Goal: Navigation & Orientation: Find specific page/section

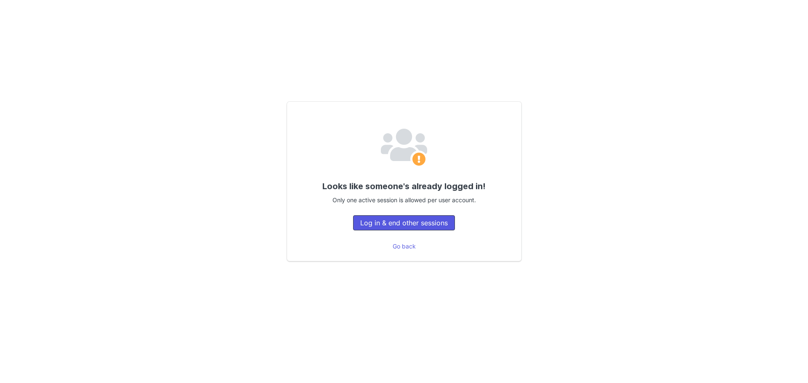
click at [414, 224] on button "Log in & end other sessions" at bounding box center [404, 222] width 102 height 15
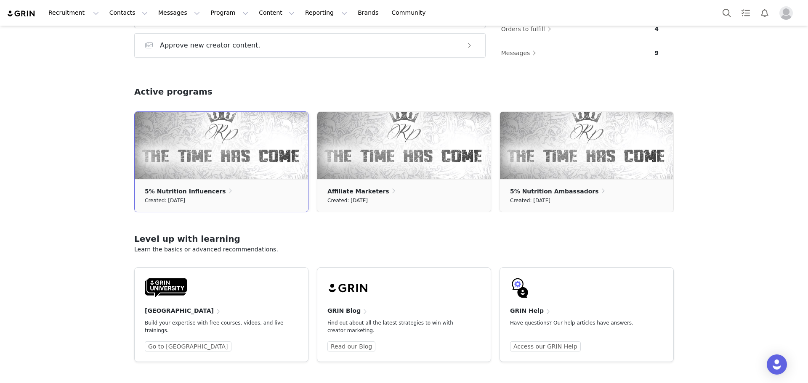
scroll to position [205, 0]
click at [238, 161] on img at bounding box center [221, 145] width 173 height 67
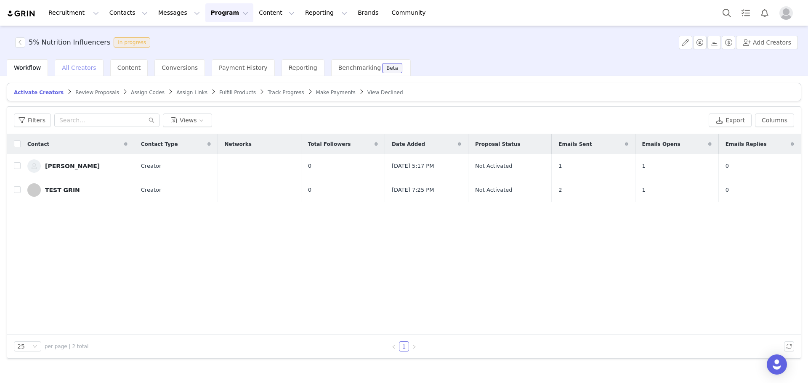
click at [77, 67] on span "All Creators" at bounding box center [79, 67] width 34 height 7
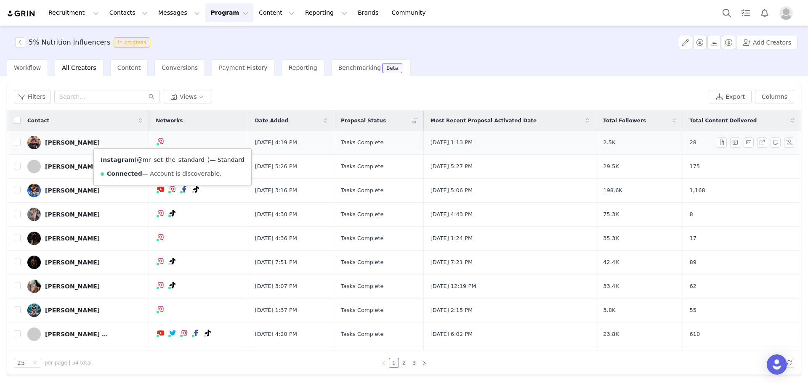
click at [169, 158] on link "@mr_set_the_standard_" at bounding box center [172, 160] width 71 height 7
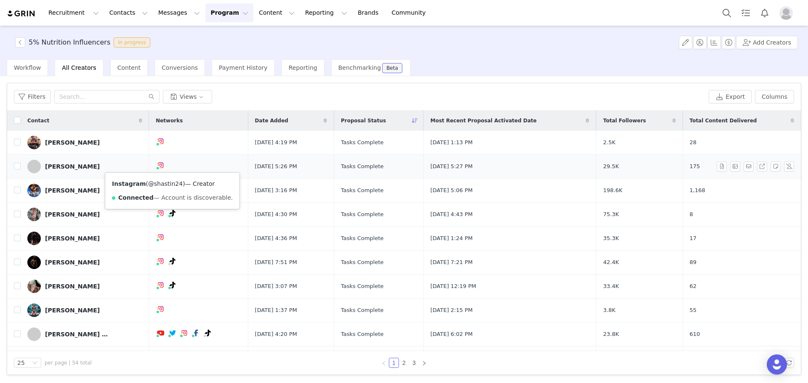
click at [171, 183] on link "@shastin24" at bounding box center [165, 184] width 35 height 7
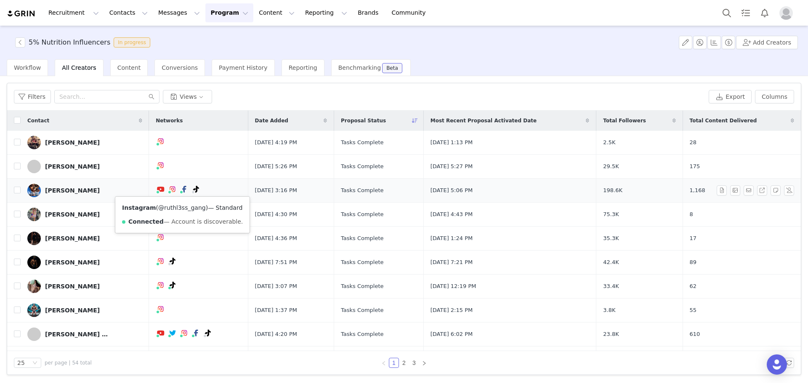
click at [178, 207] on link "@ruthl3ss_gang" at bounding box center [182, 208] width 48 height 7
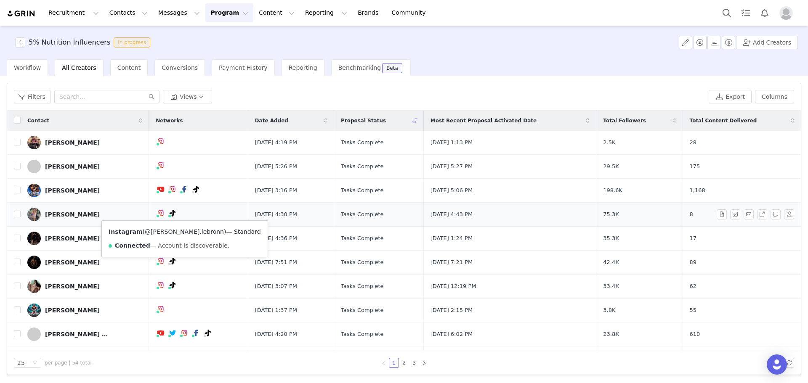
click at [167, 231] on link "@[PERSON_NAME].lebronn" at bounding box center [184, 231] width 79 height 7
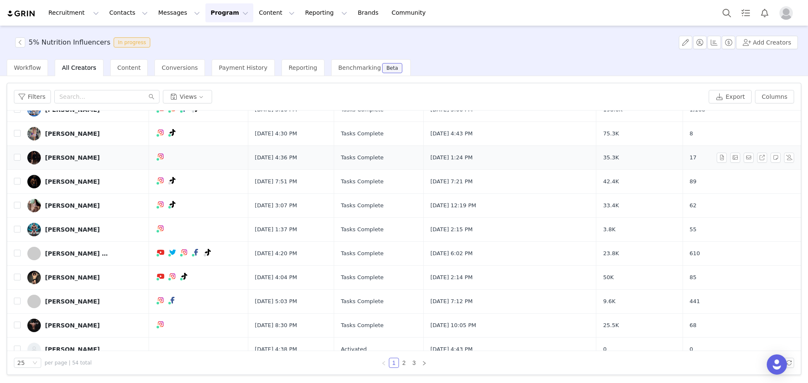
scroll to position [84, 0]
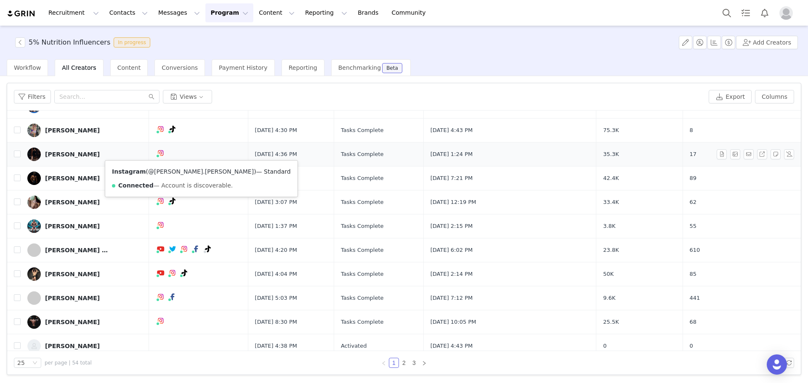
click at [165, 172] on link "@[PERSON_NAME].[PERSON_NAME]" at bounding box center [201, 171] width 106 height 7
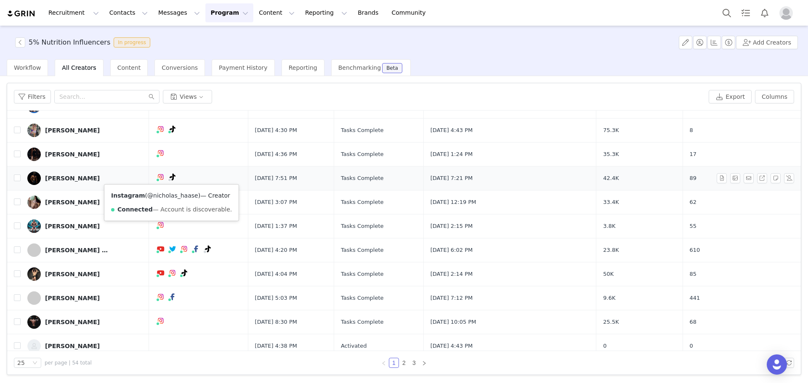
click at [164, 197] on link "@nicholas_haase" at bounding box center [172, 195] width 51 height 7
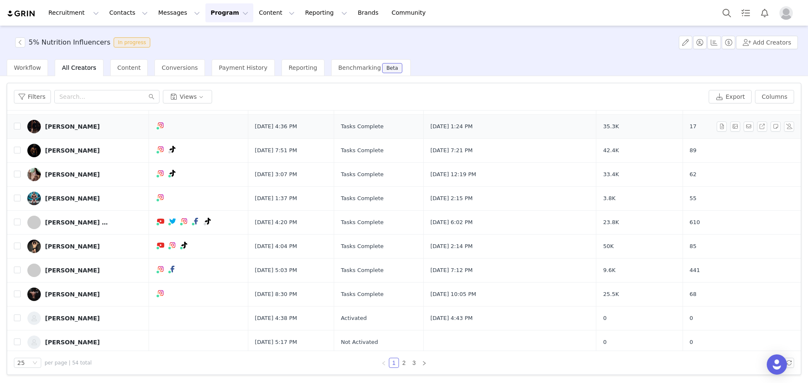
scroll to position [126, 0]
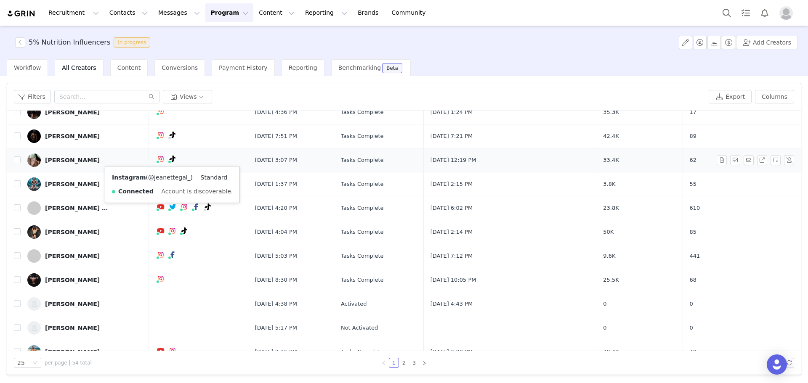
click at [164, 179] on link "@jeanettegal_" at bounding box center [169, 177] width 43 height 7
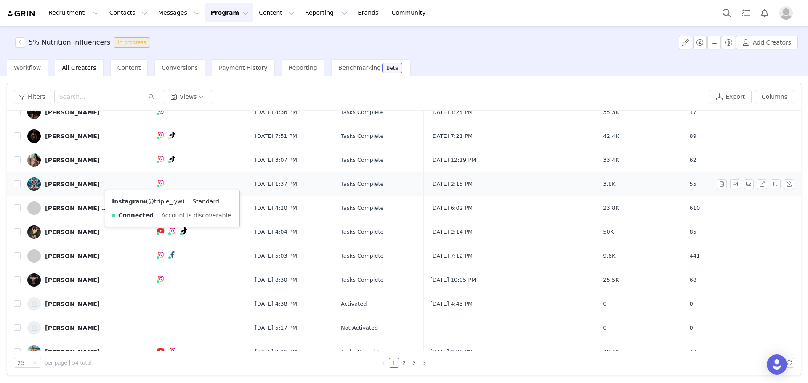
click at [166, 201] on link "@triple_jyw" at bounding box center [165, 201] width 34 height 7
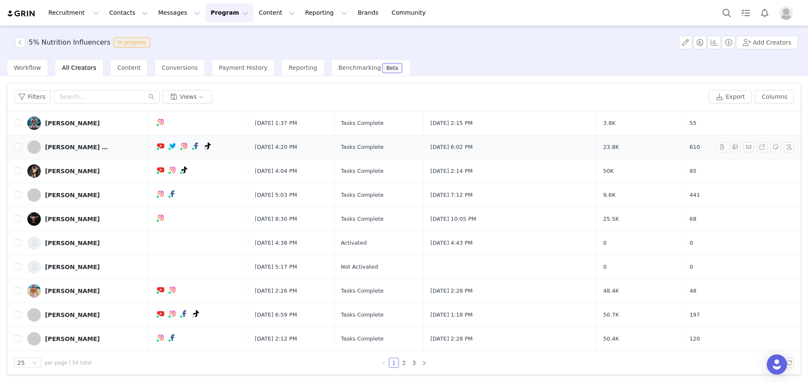
scroll to position [168, 0]
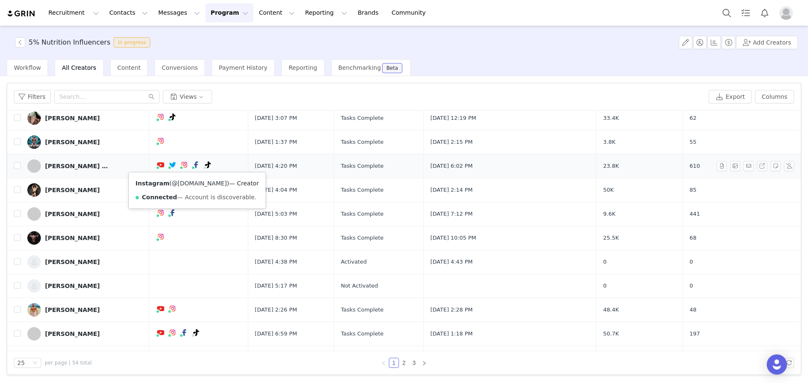
click at [189, 183] on link "@[DOMAIN_NAME]" at bounding box center [199, 183] width 55 height 7
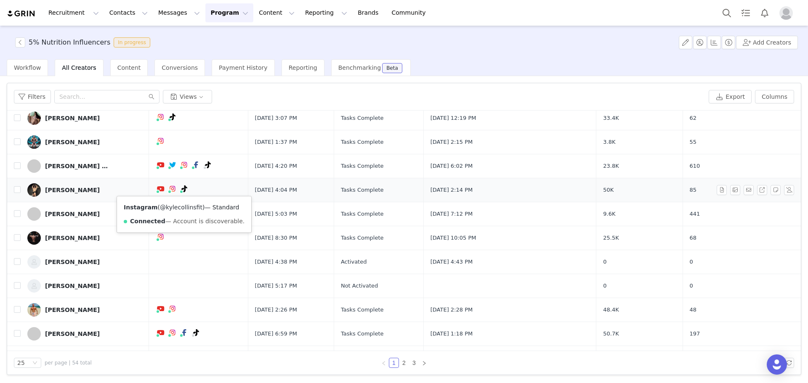
click at [181, 207] on link "@kylecollinsfit" at bounding box center [181, 207] width 43 height 7
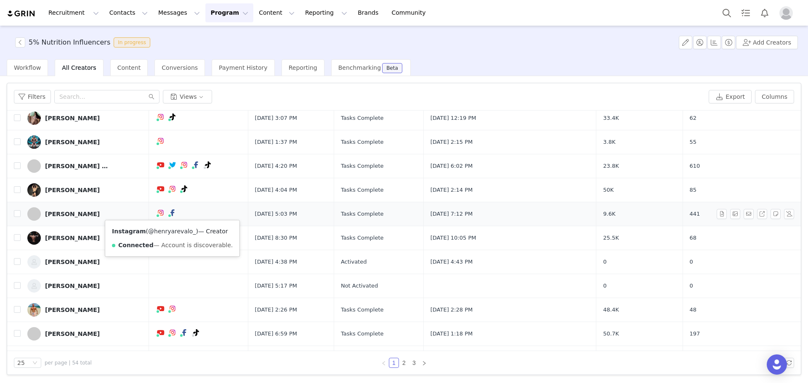
click at [165, 231] on link "@henryarevalo_" at bounding box center [172, 231] width 48 height 7
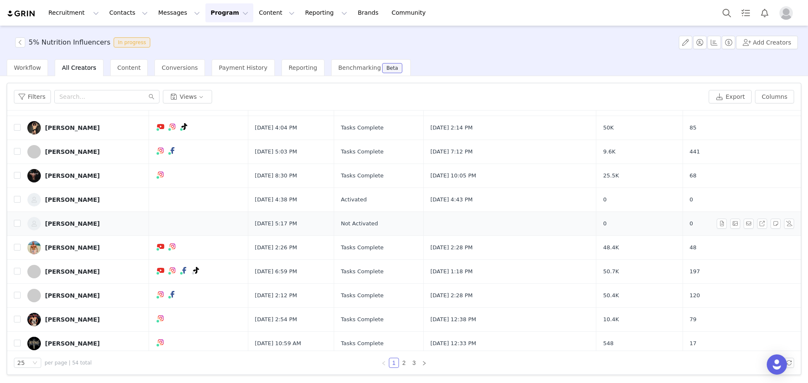
scroll to position [210, 0]
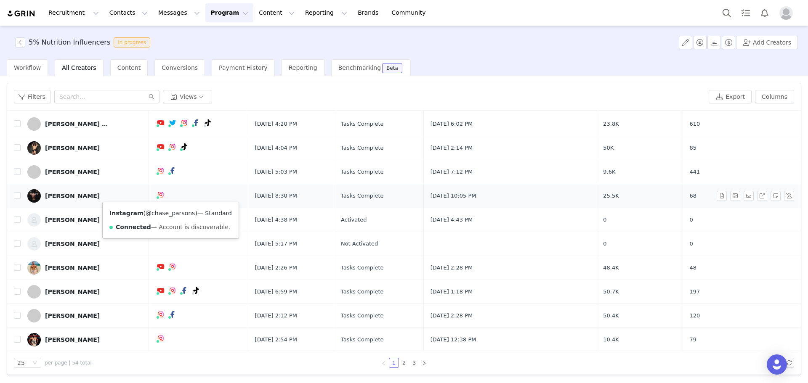
click at [167, 212] on link "@chase_parsons" at bounding box center [170, 213] width 49 height 7
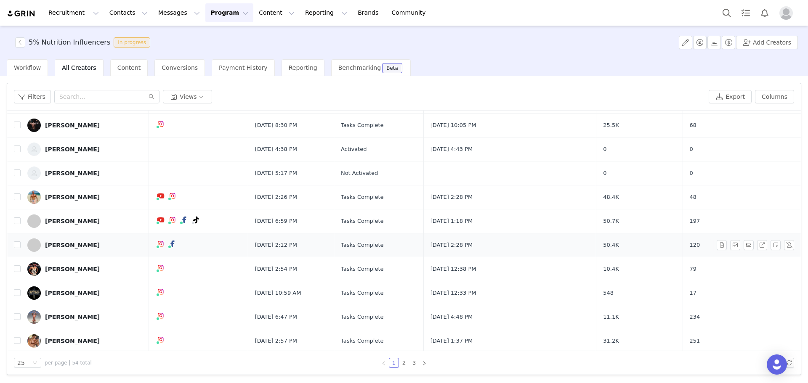
scroll to position [337, 0]
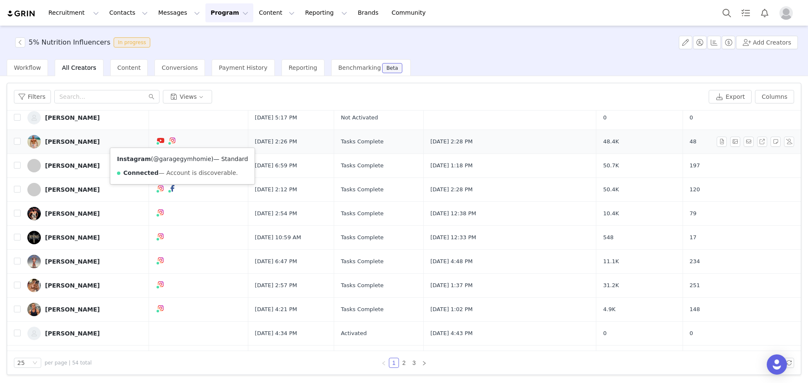
click at [176, 159] on link "@garagegymhomie" at bounding box center [182, 159] width 58 height 7
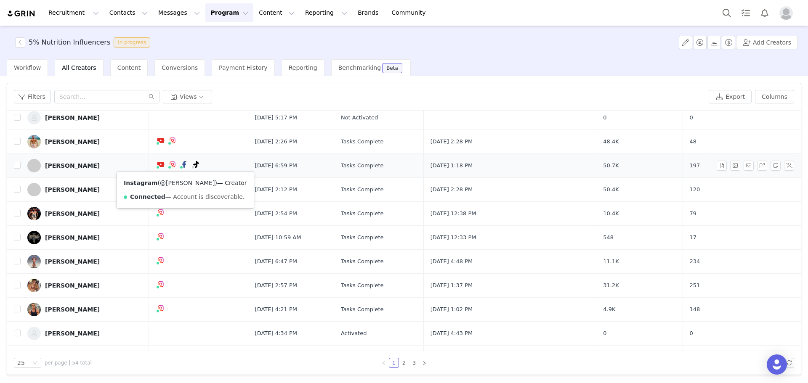
click at [174, 181] on link "@[PERSON_NAME]" at bounding box center [187, 183] width 55 height 7
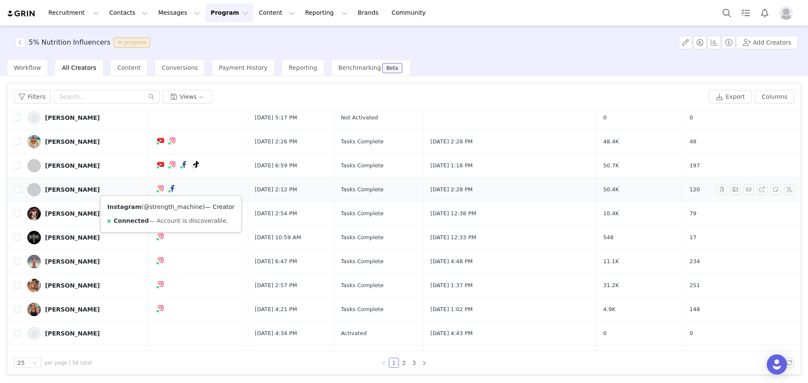
click at [167, 205] on link "@strength_machine" at bounding box center [172, 207] width 59 height 7
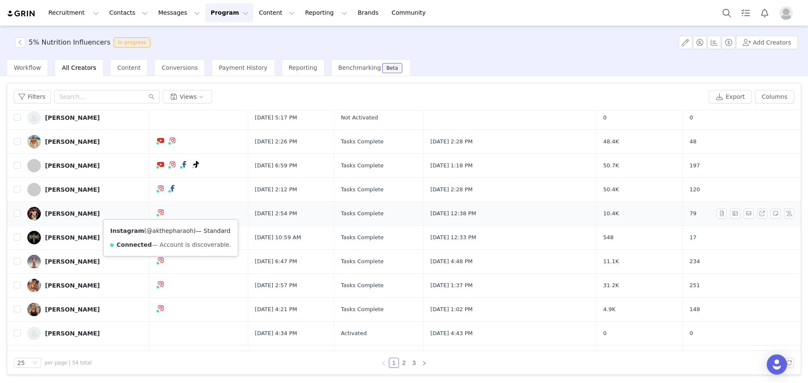
click at [167, 232] on link "@akthepharaoh" at bounding box center [169, 231] width 47 height 7
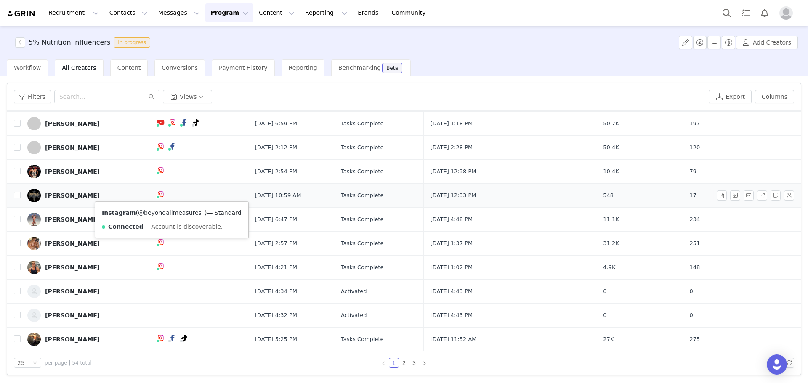
click at [170, 212] on link "@beyondallmeasures_" at bounding box center [171, 213] width 66 height 7
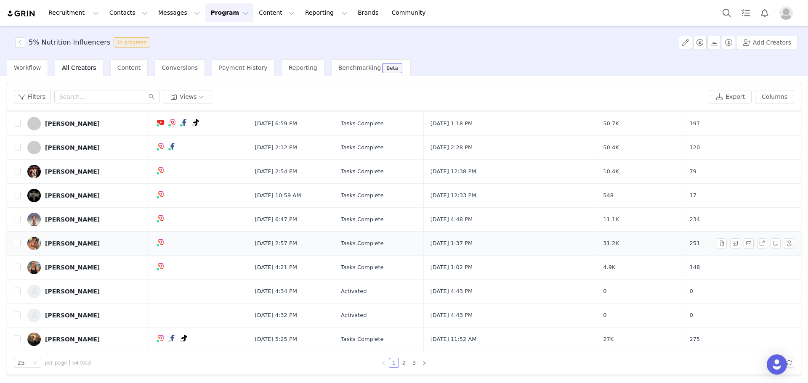
scroll to position [379, 0]
click at [166, 238] on link "@tylergoddard11" at bounding box center [169, 236] width 51 height 7
click at [168, 259] on link "@mattabolic__" at bounding box center [169, 260] width 43 height 7
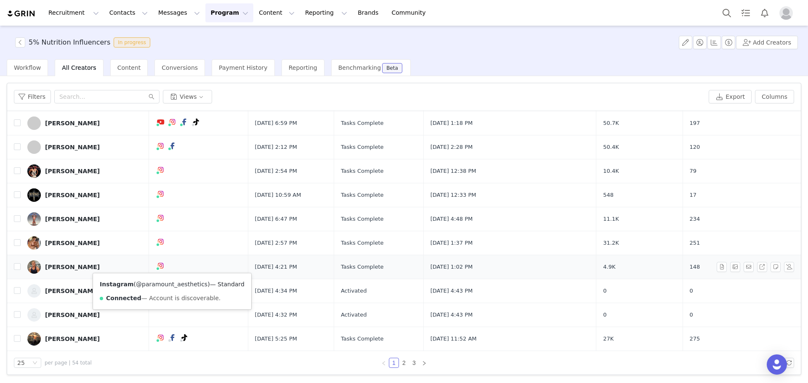
click at [164, 285] on link "@paramount_aesthetics" at bounding box center [172, 284] width 72 height 7
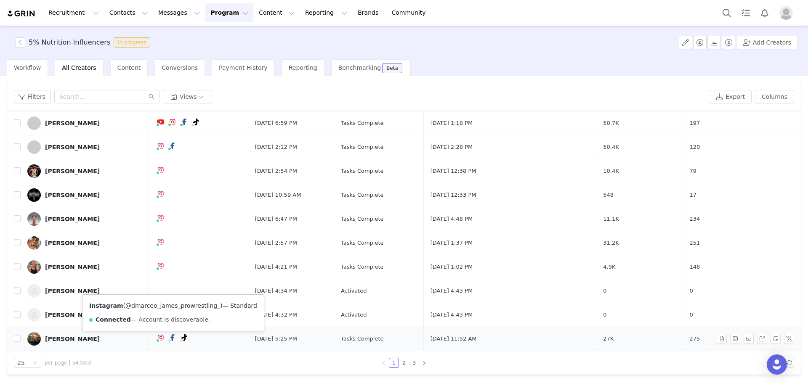
click at [174, 306] on link "@dmarceo_james_prowrestling_" at bounding box center [172, 306] width 95 height 7
click at [404, 364] on link "2" at bounding box center [403, 363] width 9 height 9
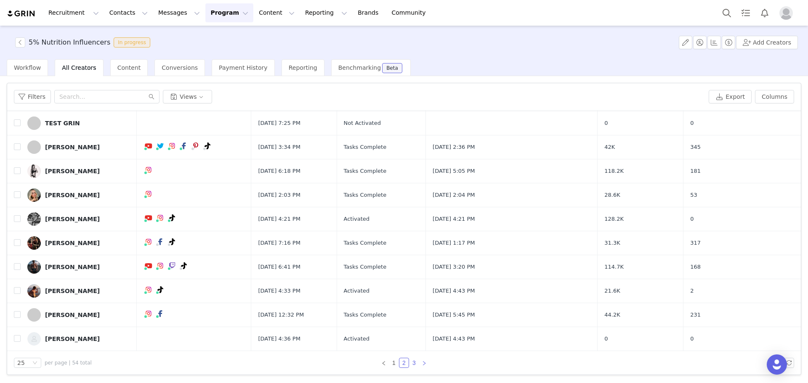
drag, startPoint x: 414, startPoint y: 363, endPoint x: 424, endPoint y: 364, distance: 10.1
click at [414, 363] on link "3" at bounding box center [413, 363] width 9 height 9
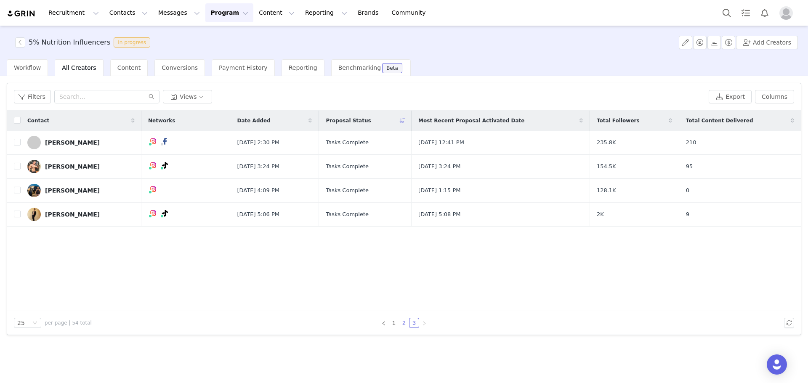
click at [403, 324] on link "2" at bounding box center [403, 323] width 9 height 9
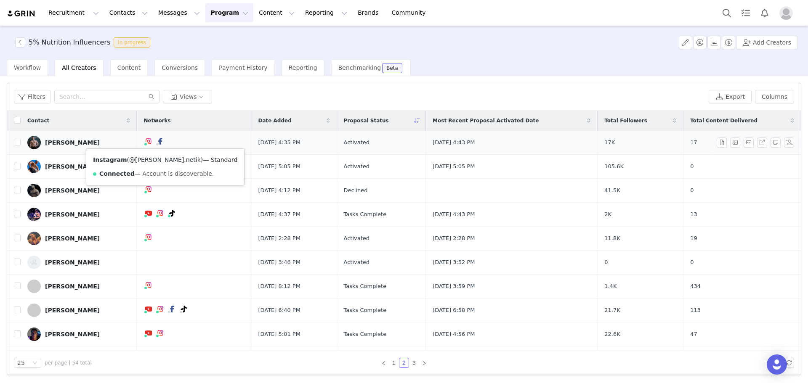
click at [149, 160] on link "@[PERSON_NAME].netik" at bounding box center [165, 160] width 72 height 7
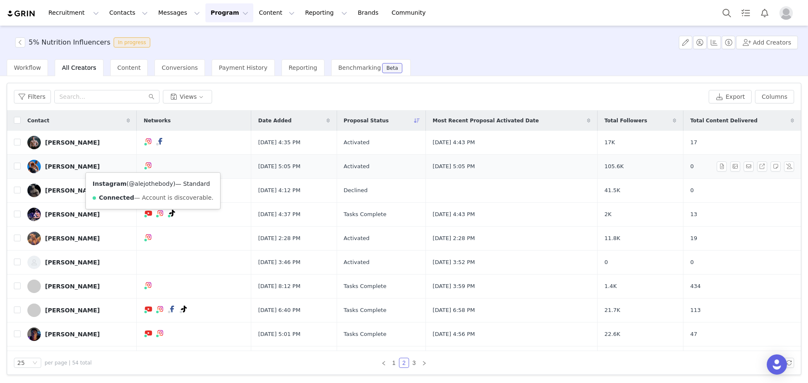
click at [147, 183] on link "@alejothebody" at bounding box center [151, 184] width 44 height 7
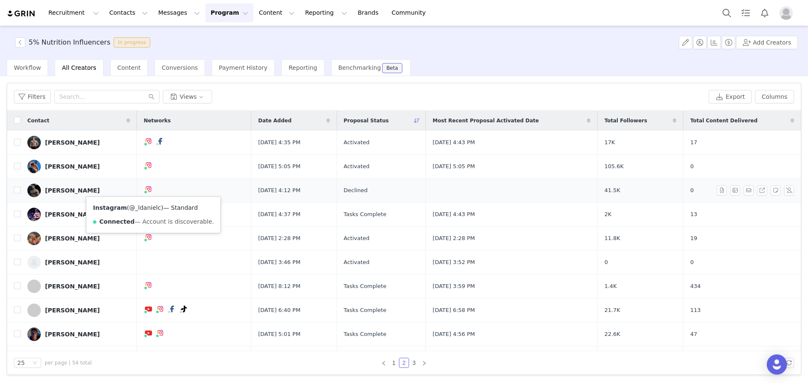
click at [149, 207] on link "@_ldanielc" at bounding box center [145, 208] width 32 height 7
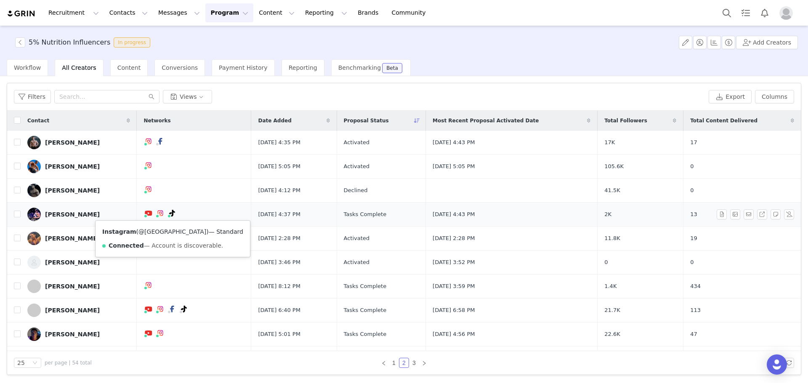
click at [159, 231] on link "@[GEOGRAPHIC_DATA]" at bounding box center [172, 231] width 68 height 7
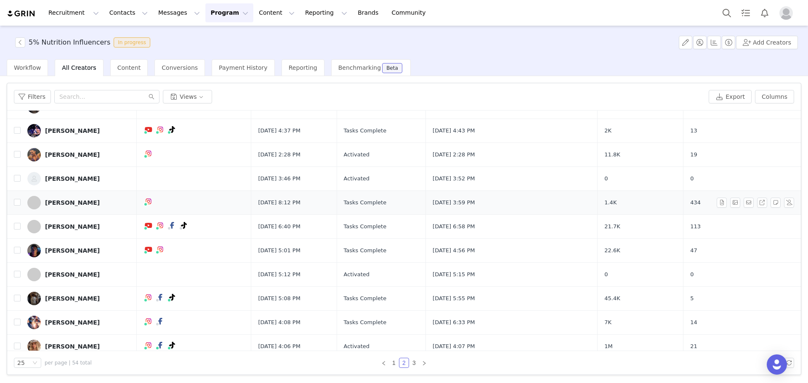
scroll to position [84, 0]
click at [147, 171] on link "@mrs.krissifit" at bounding box center [149, 171] width 40 height 7
click at [149, 220] on link "@alex_andrecs" at bounding box center [151, 219] width 45 height 7
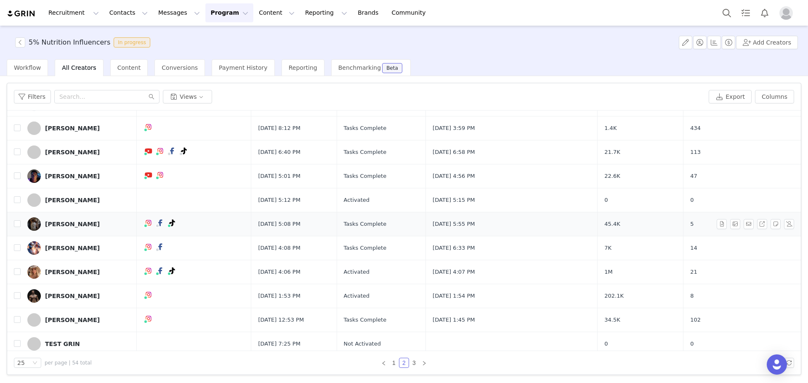
scroll to position [168, 0]
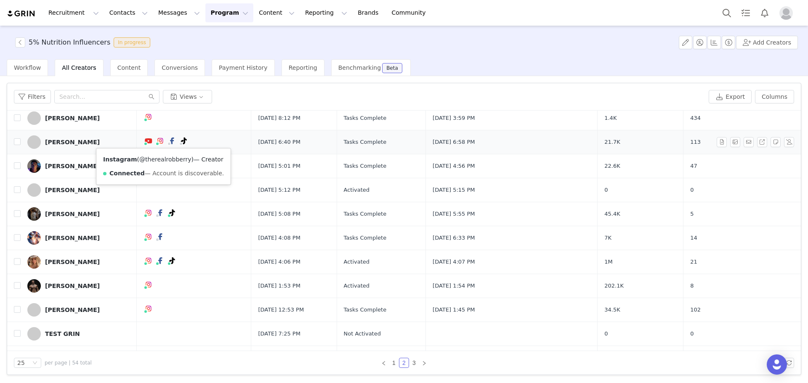
click at [159, 158] on link "@therealrobberry" at bounding box center [165, 159] width 52 height 7
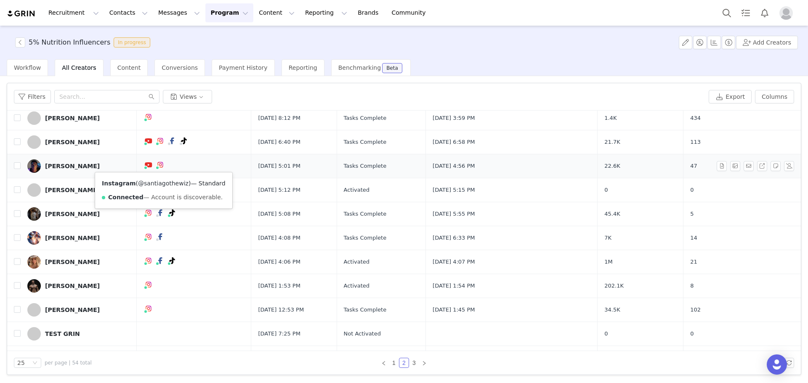
click at [160, 182] on link "@santiagothewiz" at bounding box center [163, 183] width 50 height 7
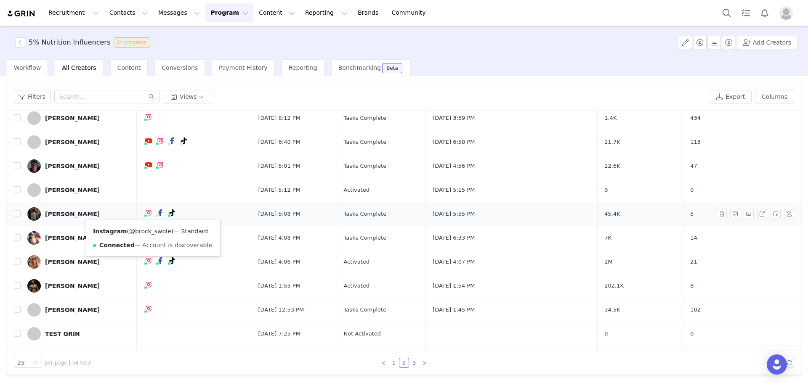
click at [149, 231] on link "@brock_swole" at bounding box center [150, 231] width 42 height 7
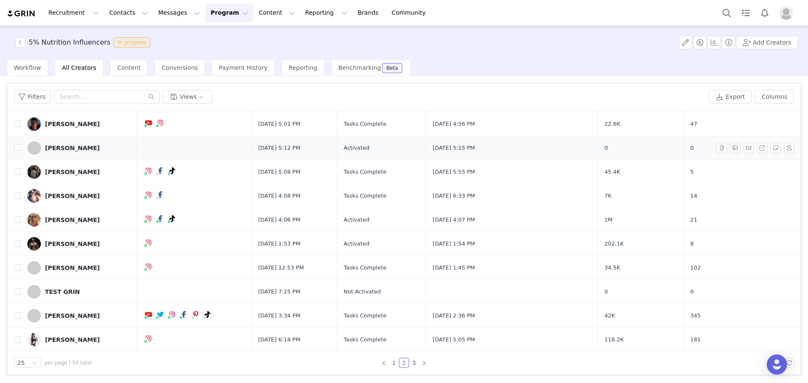
scroll to position [252, 0]
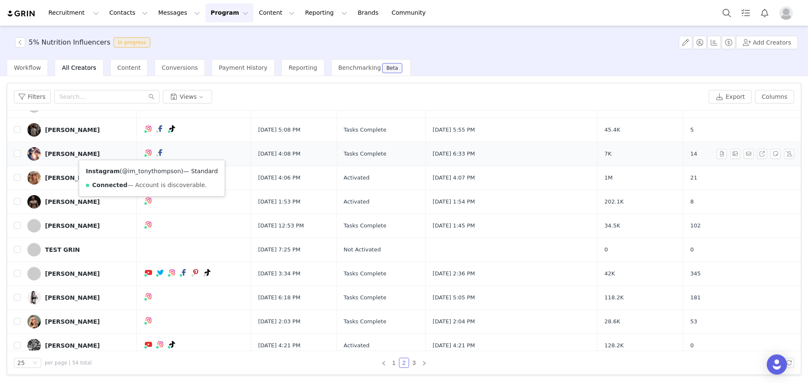
click at [144, 170] on link "@im_tonythompson" at bounding box center [151, 171] width 59 height 7
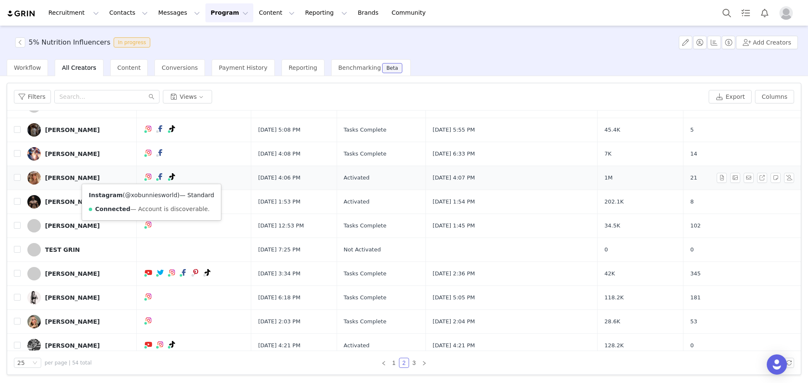
click at [151, 196] on link "@xobunniesworld" at bounding box center [151, 195] width 52 height 7
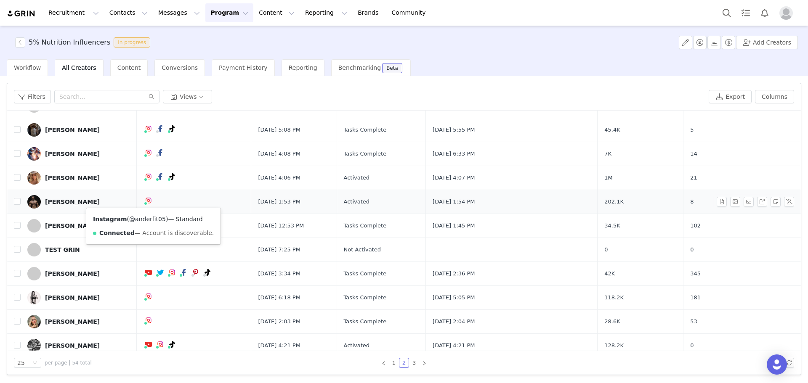
click at [147, 218] on link "@anderfit05" at bounding box center [147, 219] width 37 height 7
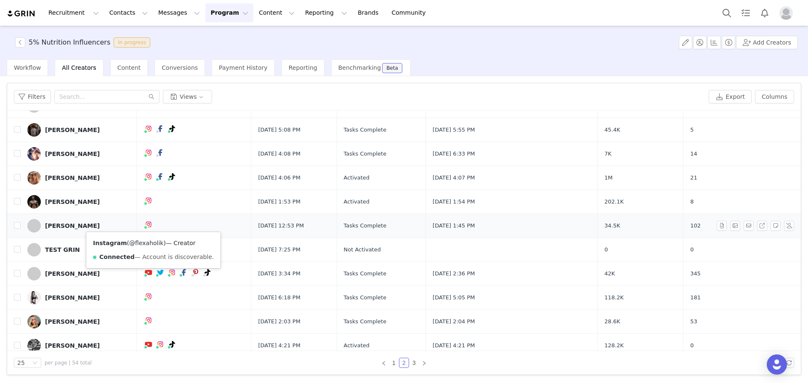
click at [149, 243] on link "@flexaholik" at bounding box center [146, 243] width 34 height 7
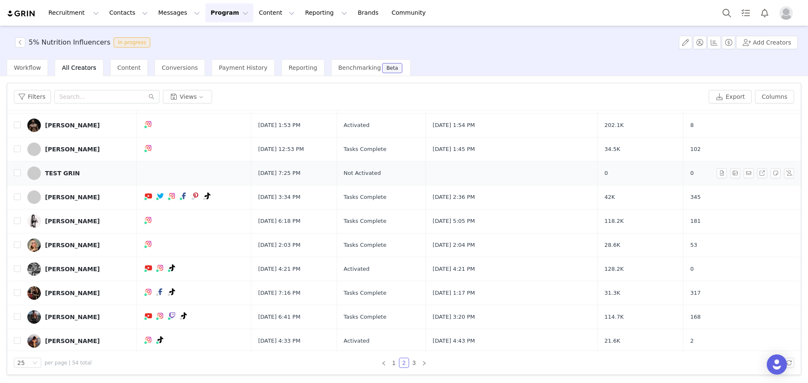
scroll to position [337, 0]
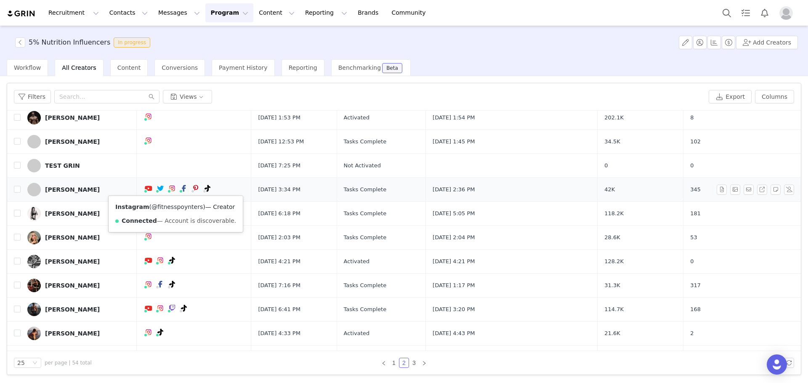
click at [175, 207] on link "@fitnesspoynters" at bounding box center [176, 207] width 51 height 7
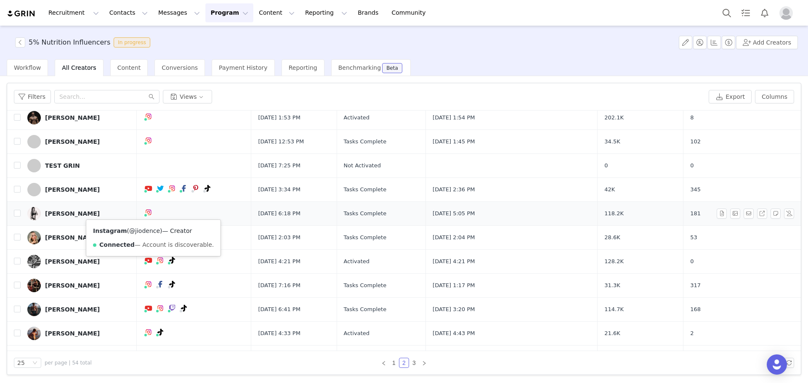
click at [148, 231] on link "@jiodence" at bounding box center [144, 231] width 31 height 7
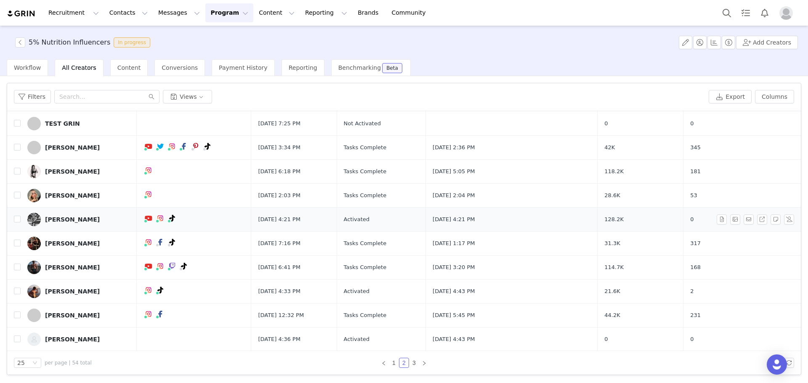
scroll to position [379, 0]
click at [149, 211] on link "@angieblonb" at bounding box center [148, 212] width 39 height 7
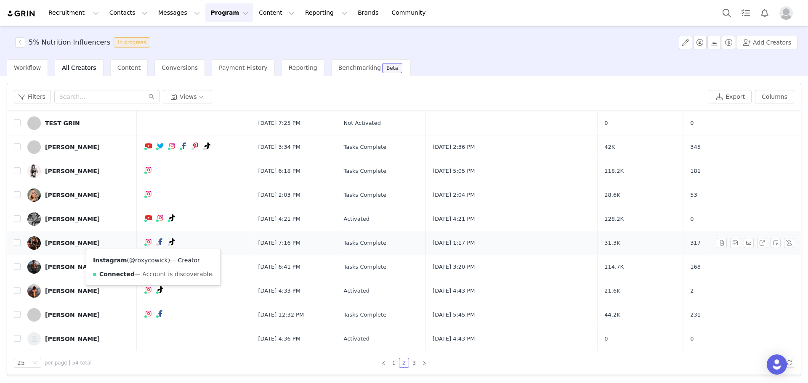
click at [150, 260] on link "@roxycowick" at bounding box center [148, 260] width 39 height 7
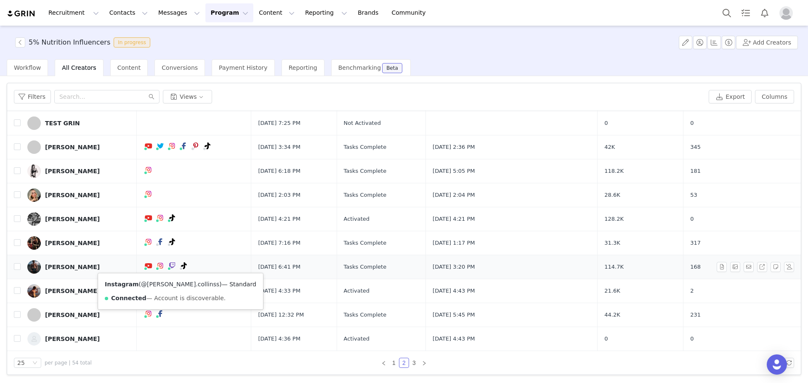
click at [159, 283] on link "@[PERSON_NAME].collinss" at bounding box center [180, 284] width 78 height 7
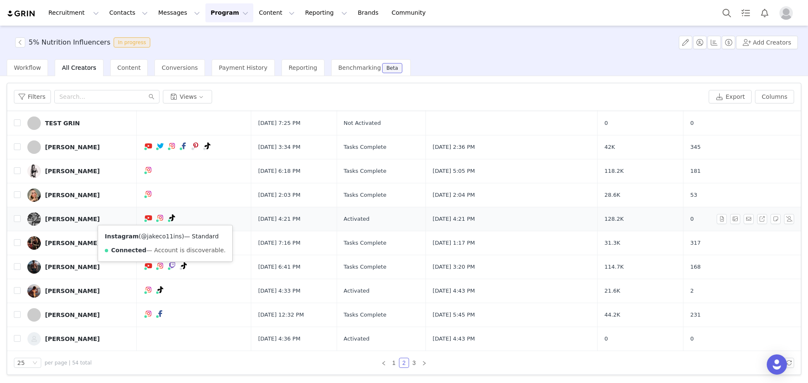
click at [159, 236] on link "@jakeco11ins" at bounding box center [161, 236] width 41 height 7
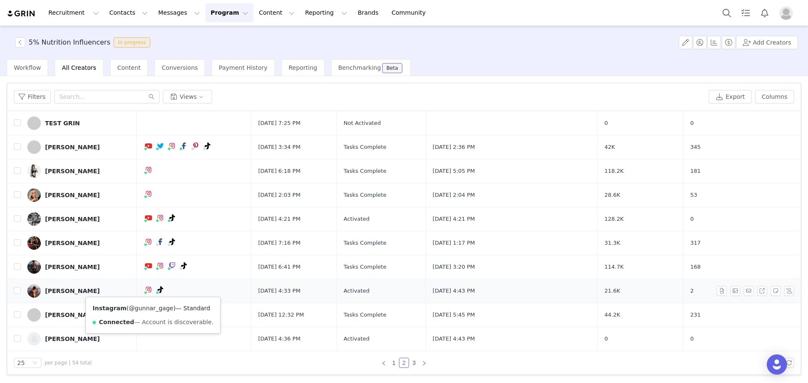
click at [146, 308] on link "@gunnar_gage" at bounding box center [151, 308] width 45 height 7
click at [153, 308] on link "@gunna_gage" at bounding box center [145, 308] width 42 height 7
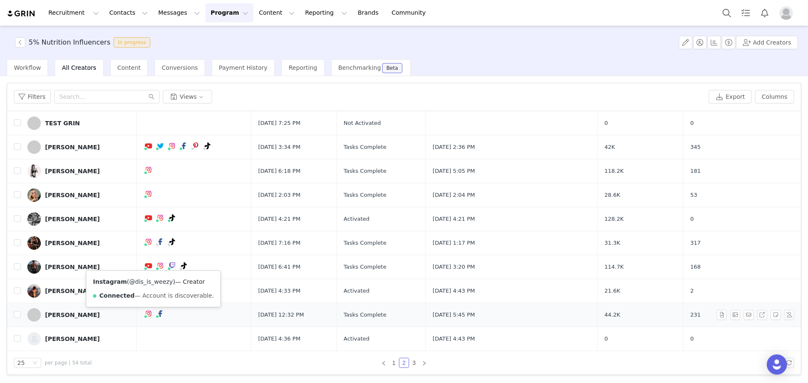
click at [145, 283] on link "@dis_is_weezy" at bounding box center [151, 282] width 44 height 7
drag, startPoint x: 415, startPoint y: 364, endPoint x: 412, endPoint y: 371, distance: 7.7
click at [415, 364] on link "3" at bounding box center [413, 363] width 9 height 9
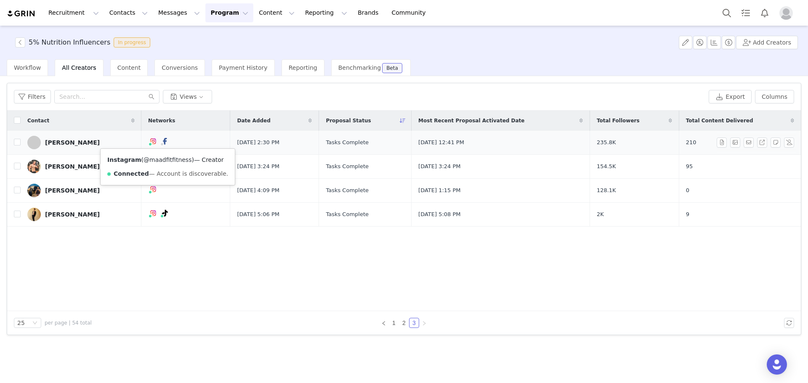
click at [162, 159] on link "@maadfitfitness" at bounding box center [167, 160] width 48 height 7
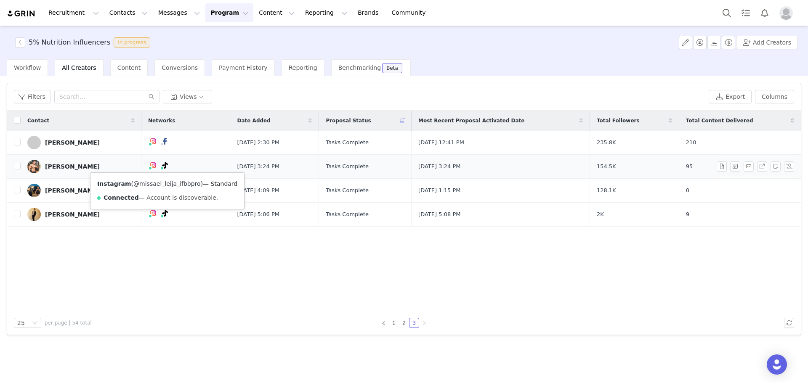
click at [163, 181] on link "@missael_leija_ifbbpro" at bounding box center [166, 184] width 67 height 7
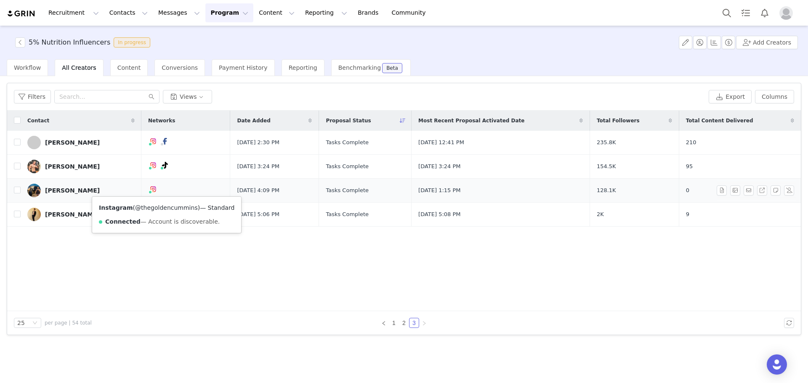
click at [165, 207] on link "@thegoldencummins" at bounding box center [166, 208] width 63 height 7
click at [164, 205] on link "@thegoldencummins" at bounding box center [166, 208] width 63 height 7
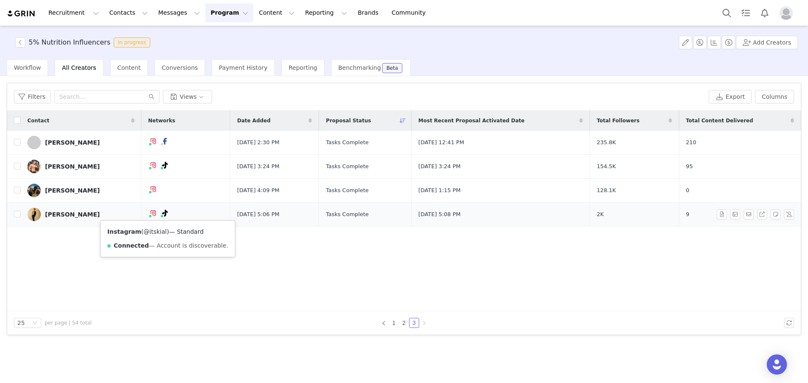
click at [154, 232] on link "@itskial" at bounding box center [154, 231] width 23 height 7
